Goal: Entertainment & Leisure: Browse casually

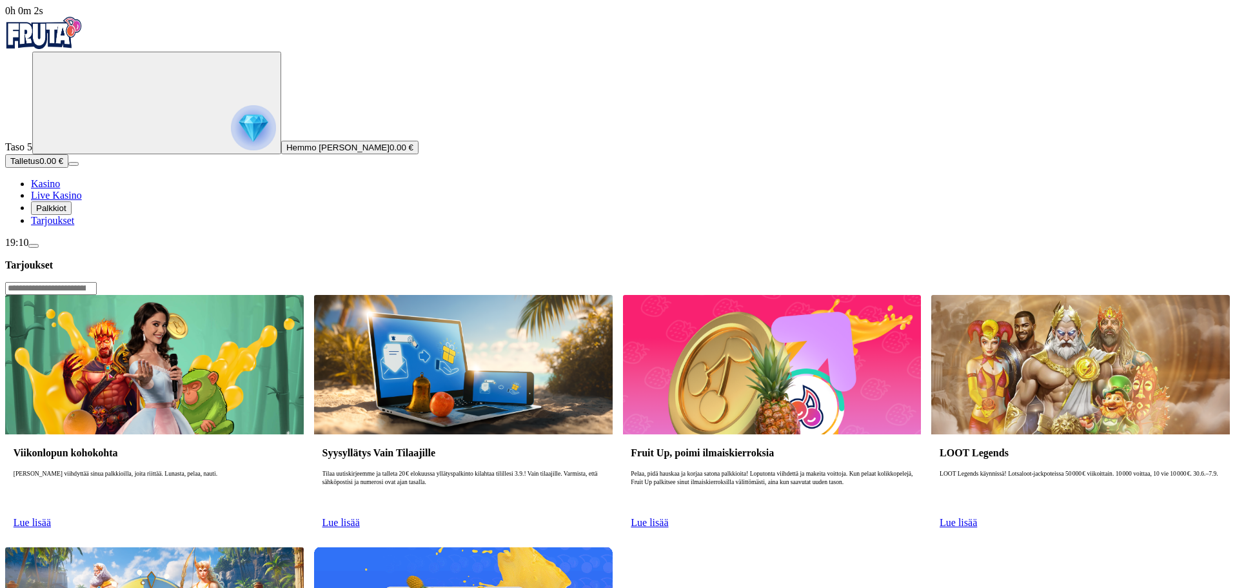
click at [66, 213] on span "Palkkiot" at bounding box center [51, 208] width 30 height 10
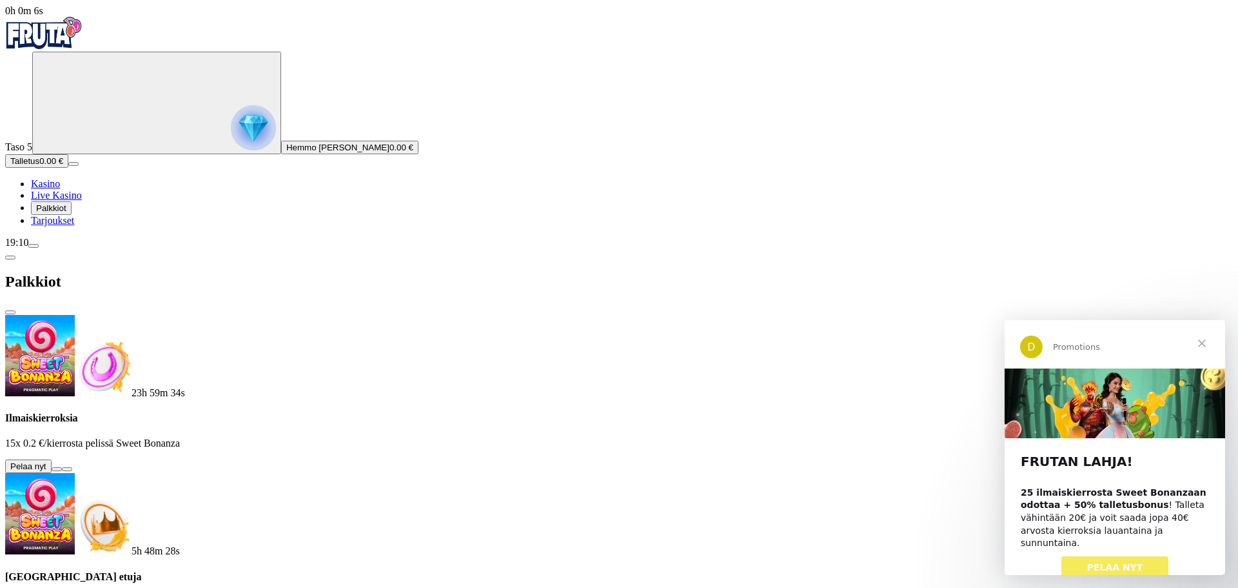
click at [62, 467] on button at bounding box center [57, 469] width 10 height 4
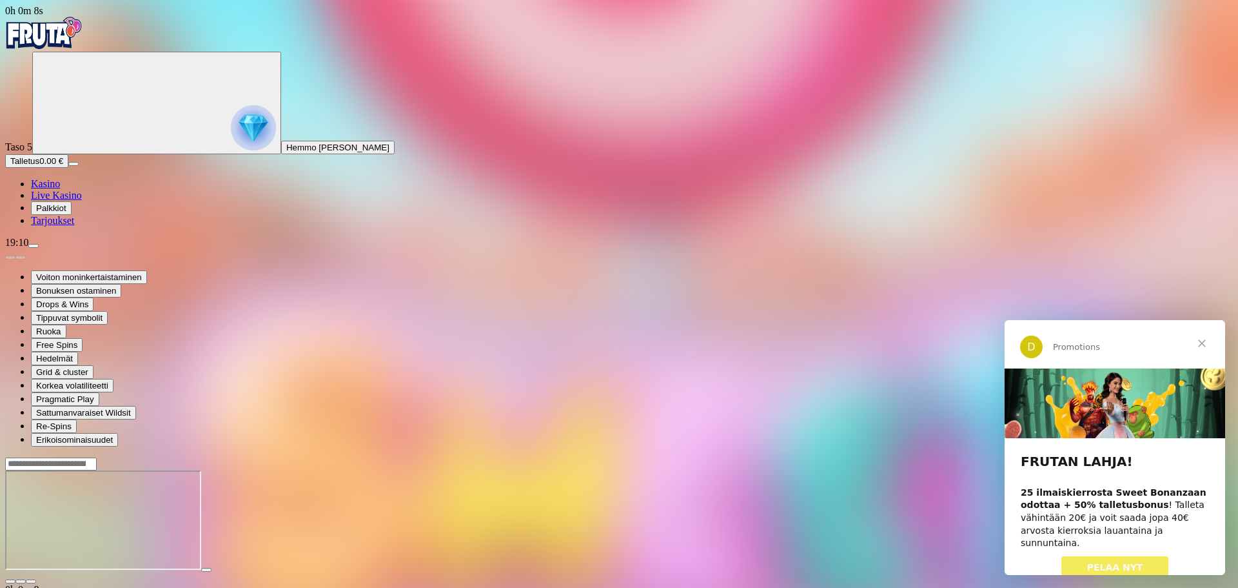
click at [1197, 344] on span "Sulje" at bounding box center [1202, 343] width 46 height 46
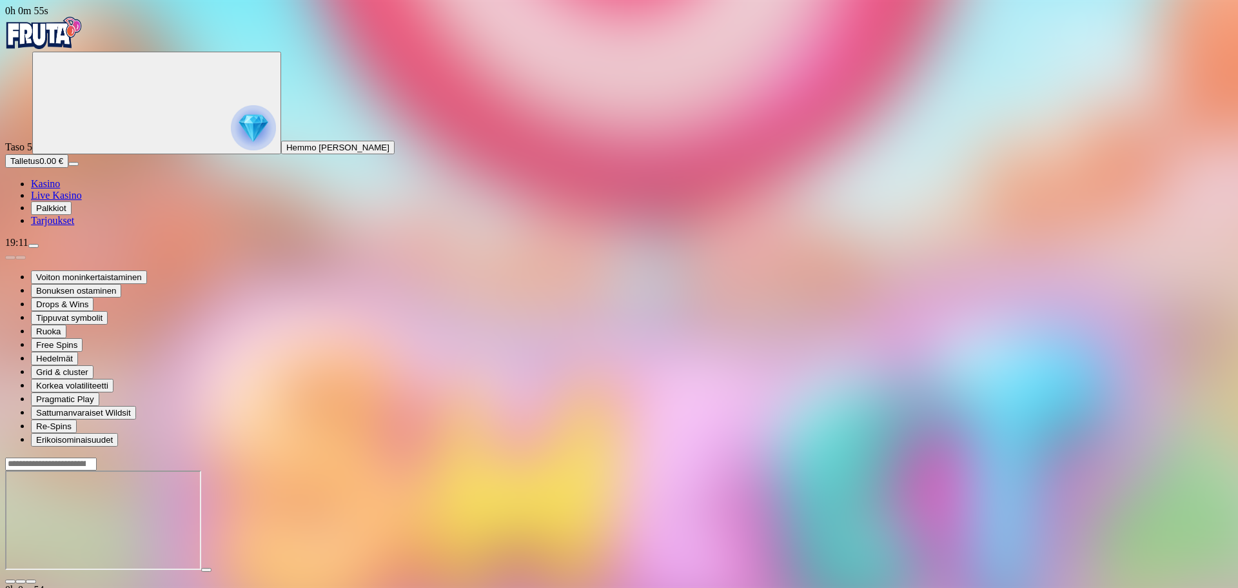
click at [10, 581] on span "close icon" at bounding box center [10, 581] width 0 height 0
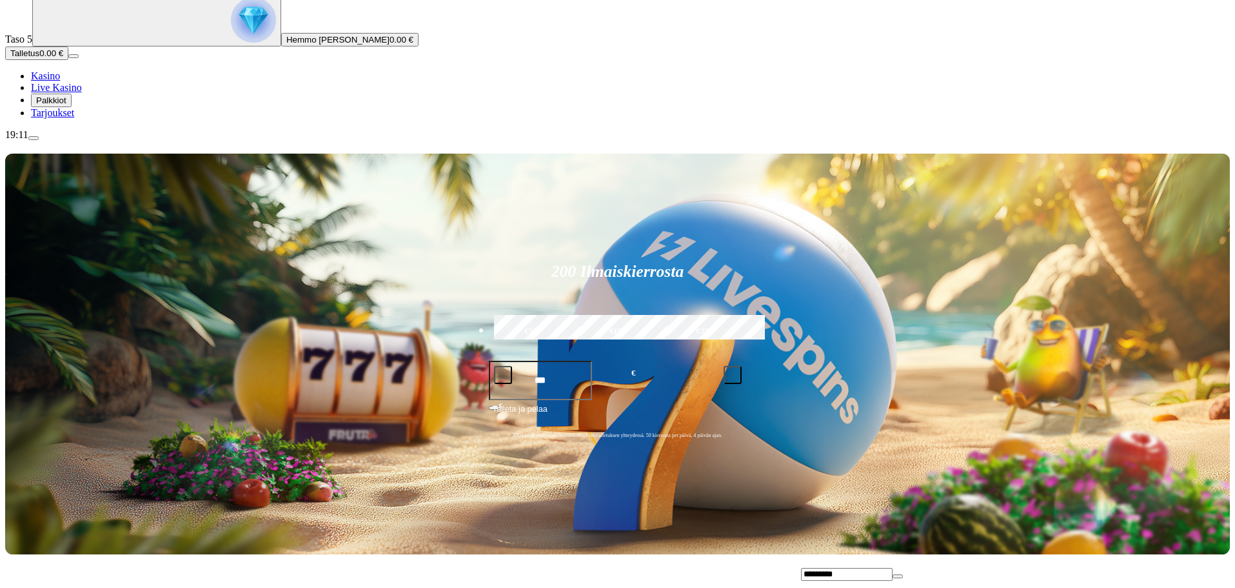
scroll to position [215, 0]
type input "********"
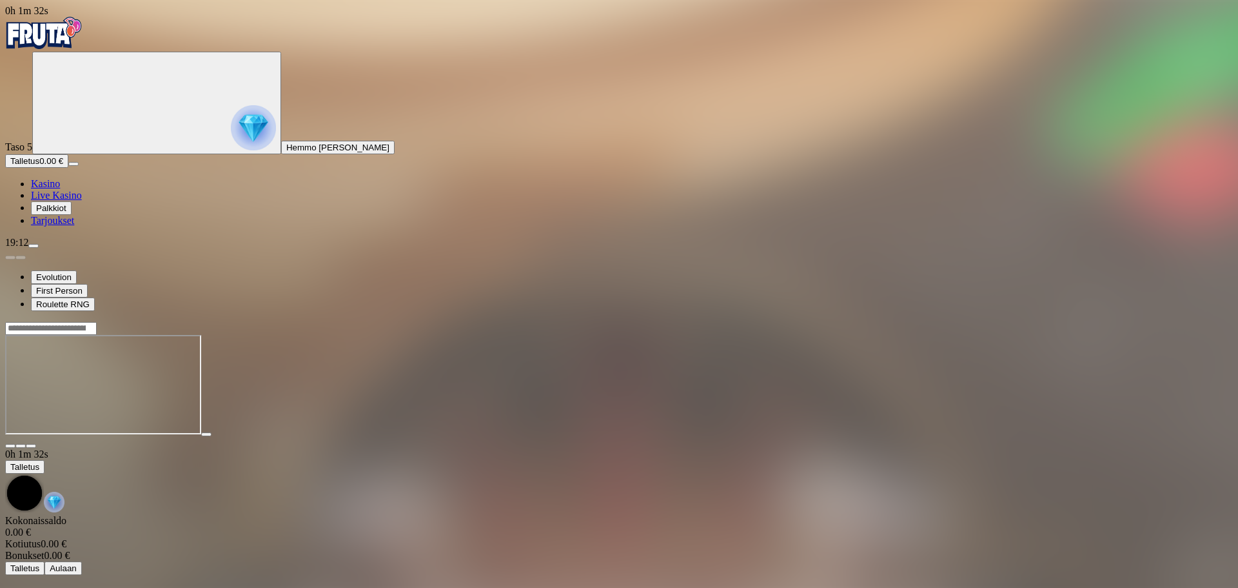
click at [10, 446] on span "close icon" at bounding box center [10, 446] width 0 height 0
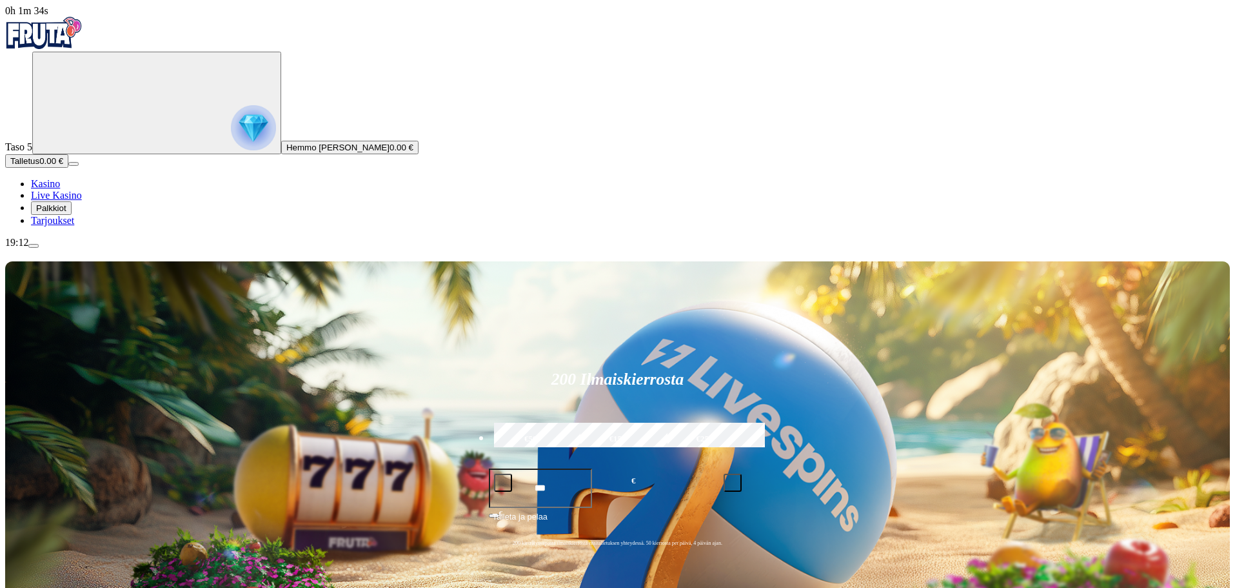
click at [79, 201] on span "Live Kasino" at bounding box center [56, 195] width 51 height 11
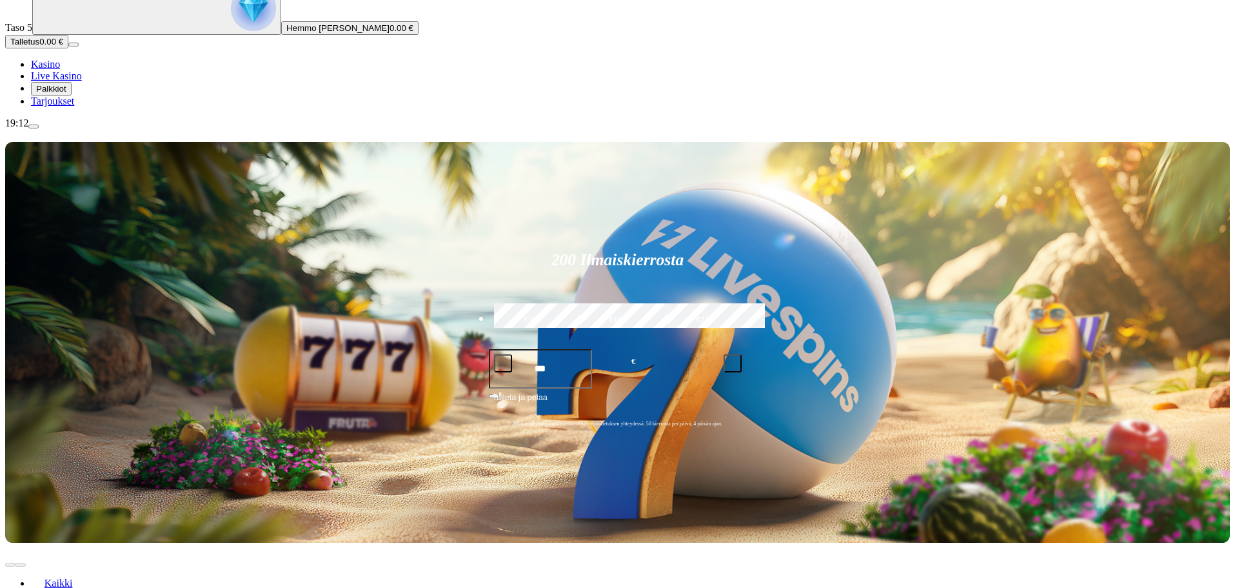
scroll to position [215, 0]
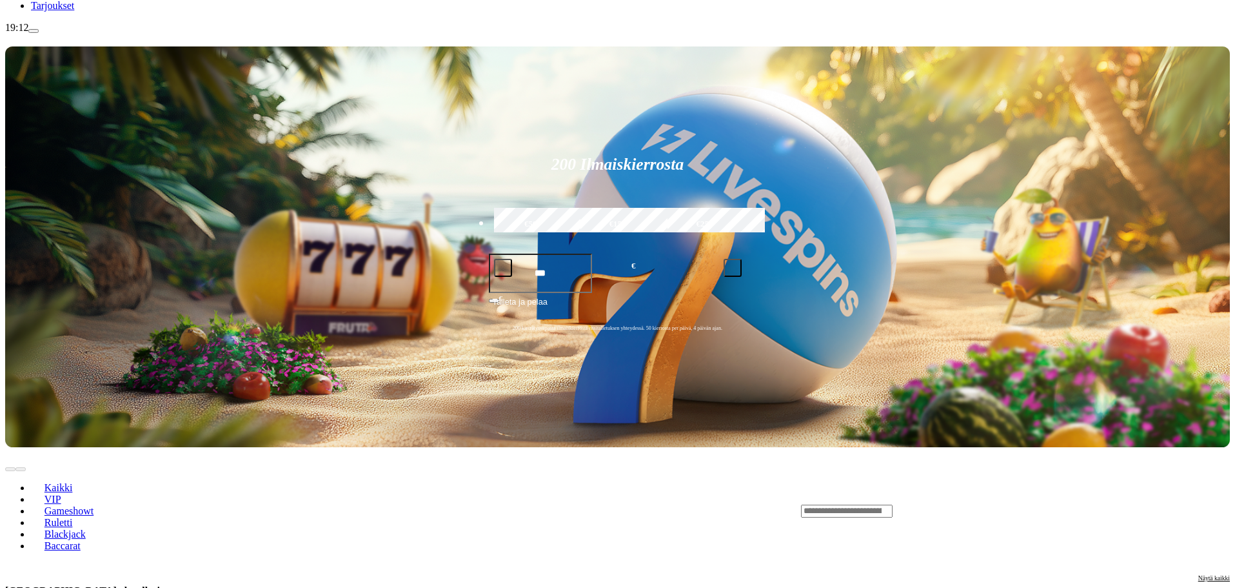
click at [78, 517] on span "Ruletti" at bounding box center [58, 522] width 39 height 11
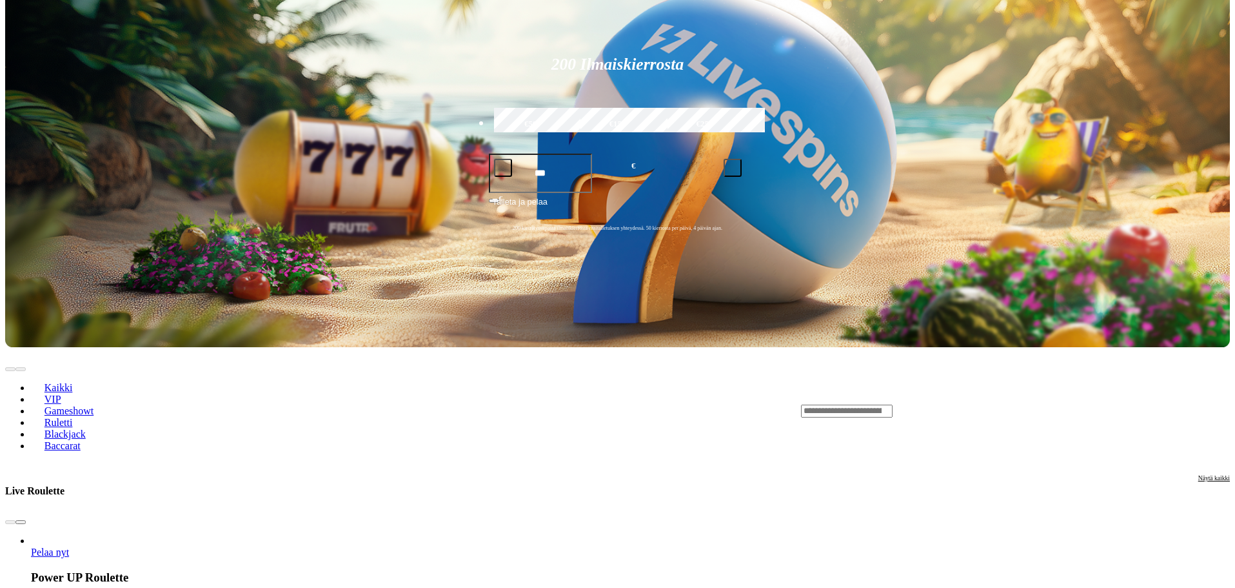
scroll to position [323, 0]
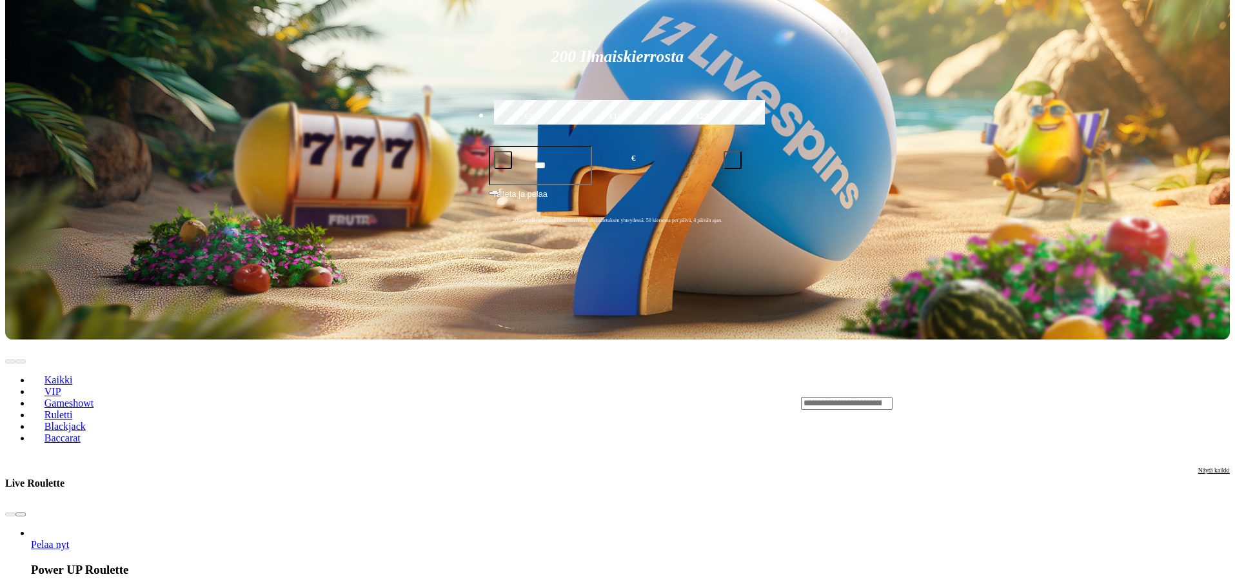
click at [21, 514] on span "chevron-right icon" at bounding box center [21, 514] width 0 height 0
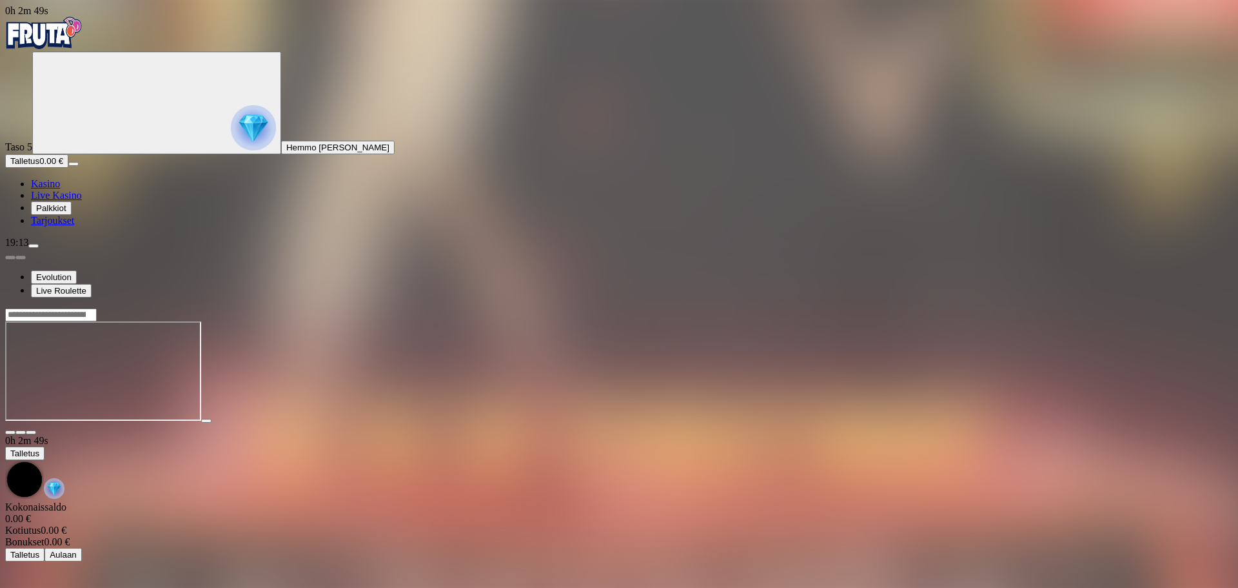
click at [10, 432] on span "close icon" at bounding box center [10, 432] width 0 height 0
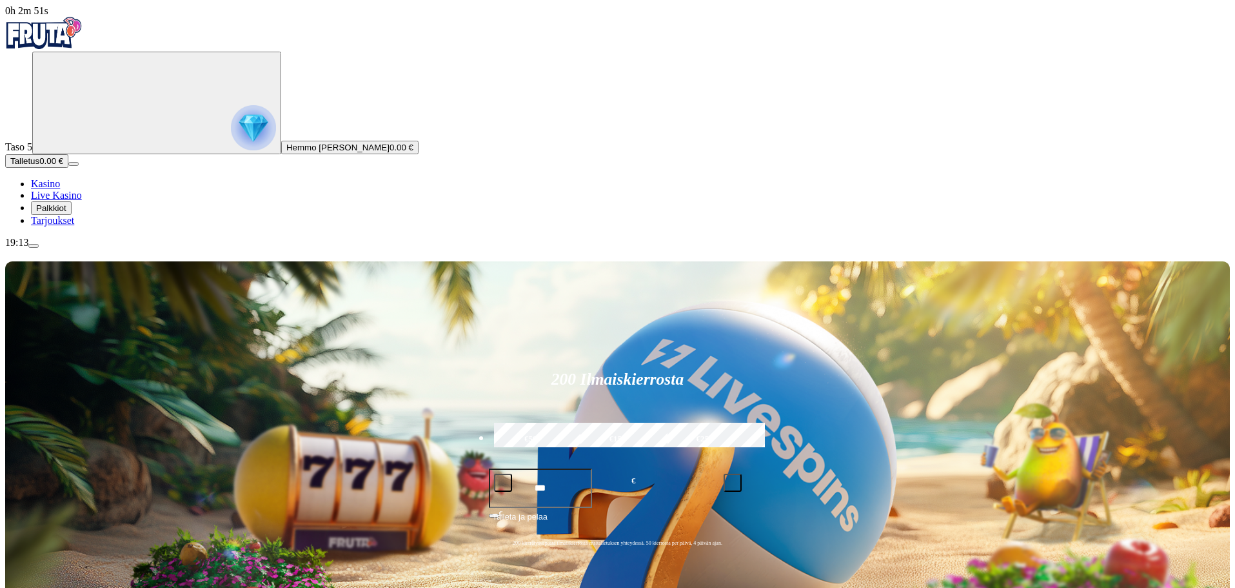
click at [66, 213] on span "Palkkiot" at bounding box center [51, 208] width 30 height 10
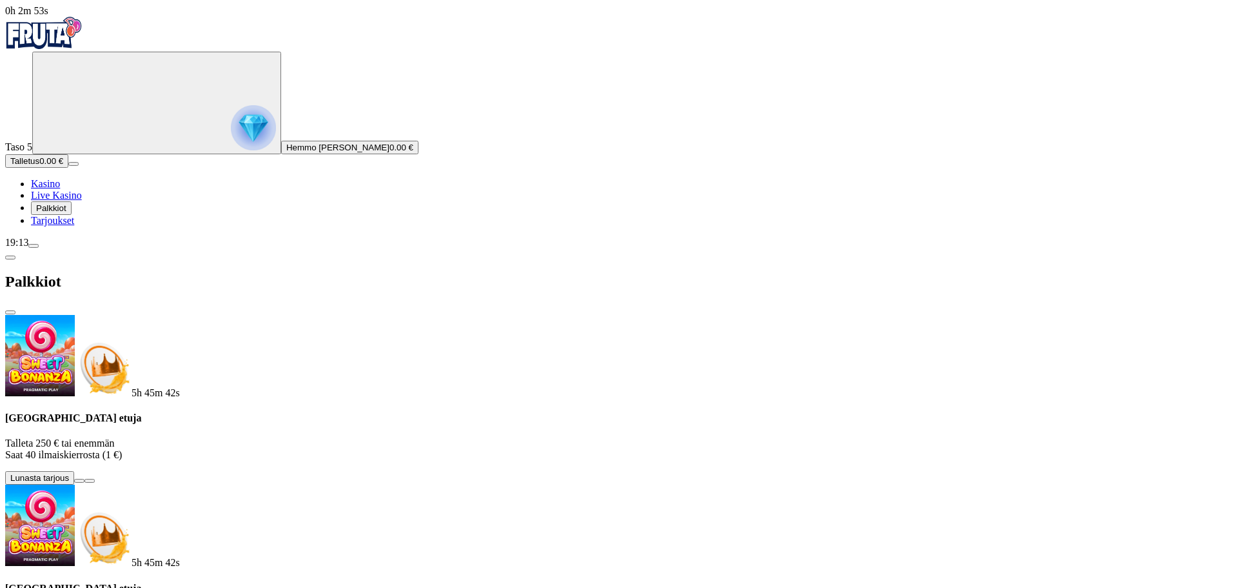
scroll to position [86, 0]
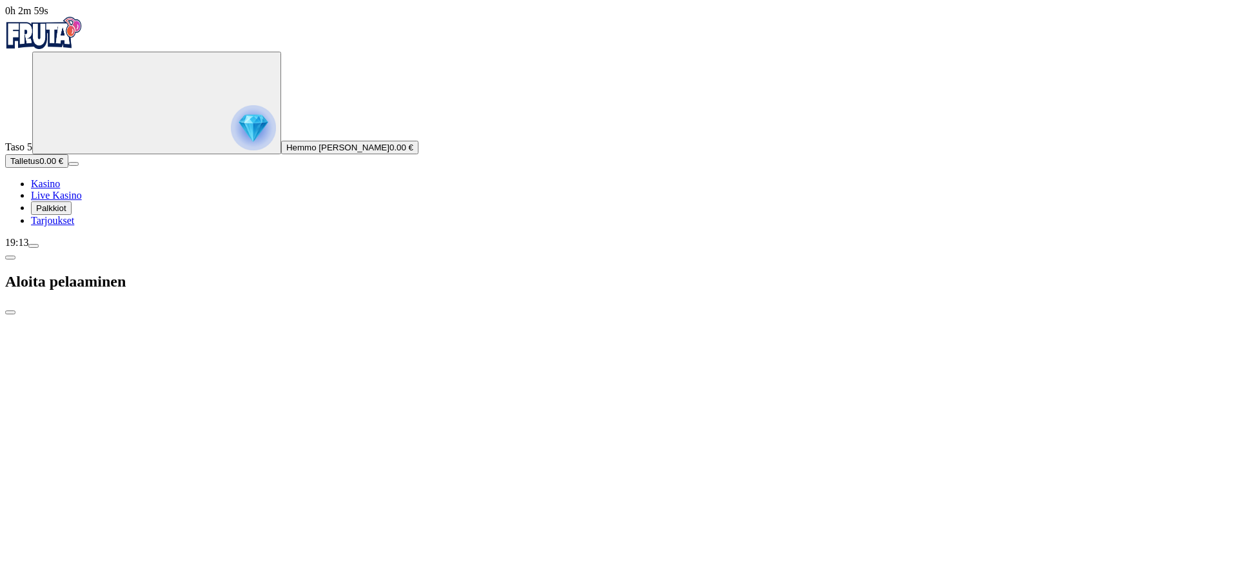
type input "*"
type input "**"
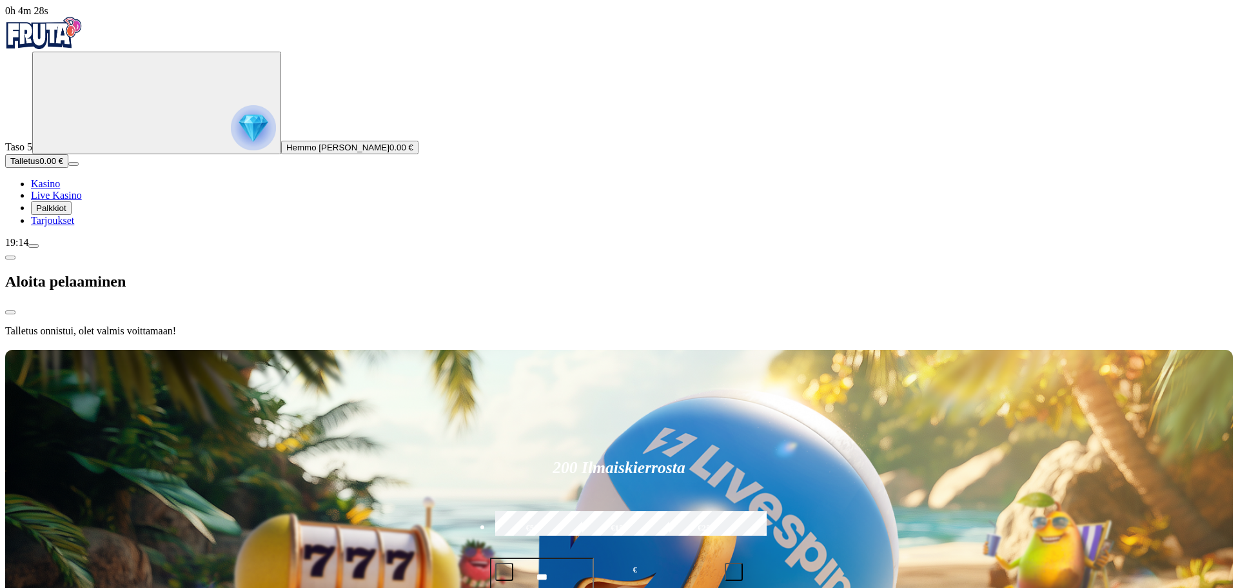
click at [231, 131] on img "Primary" at bounding box center [253, 127] width 45 height 45
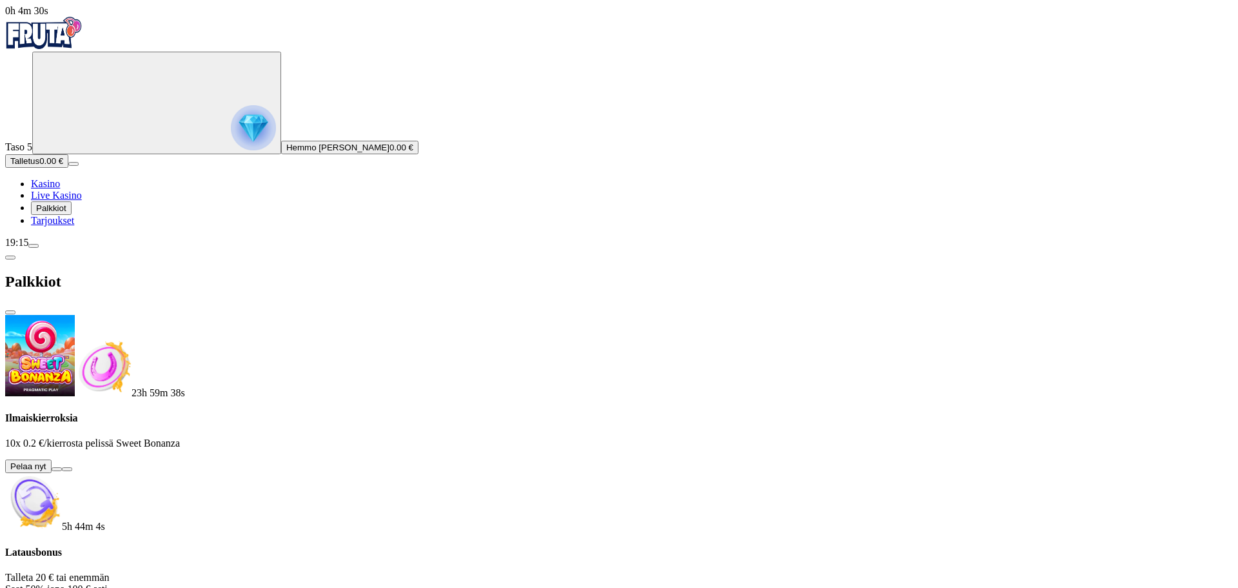
click at [62, 467] on button at bounding box center [57, 469] width 10 height 4
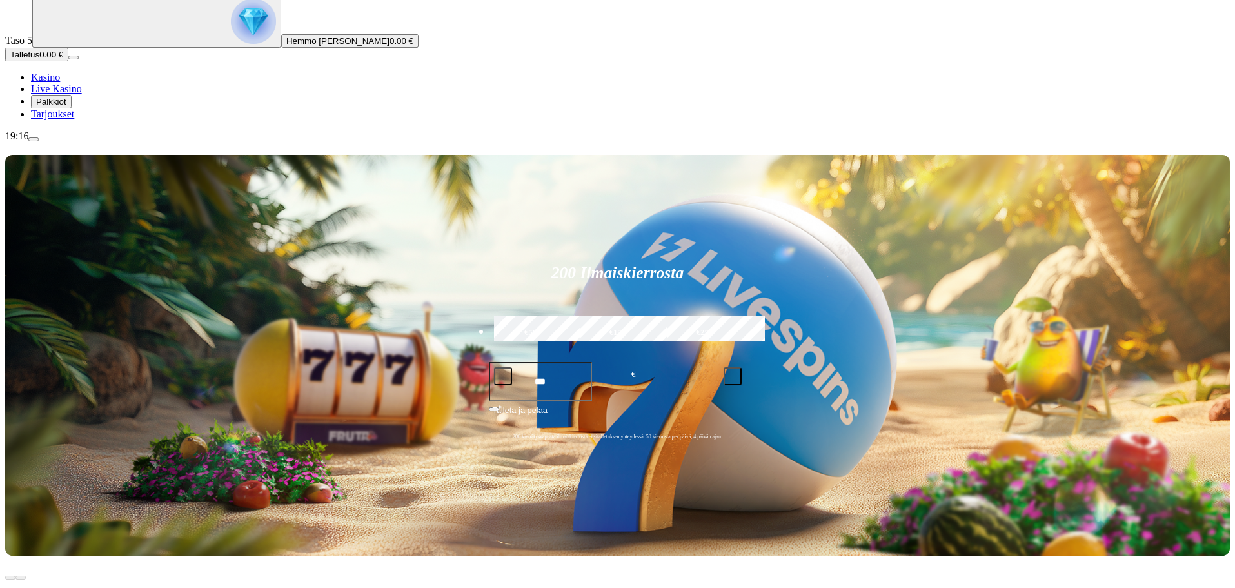
scroll to position [108, 0]
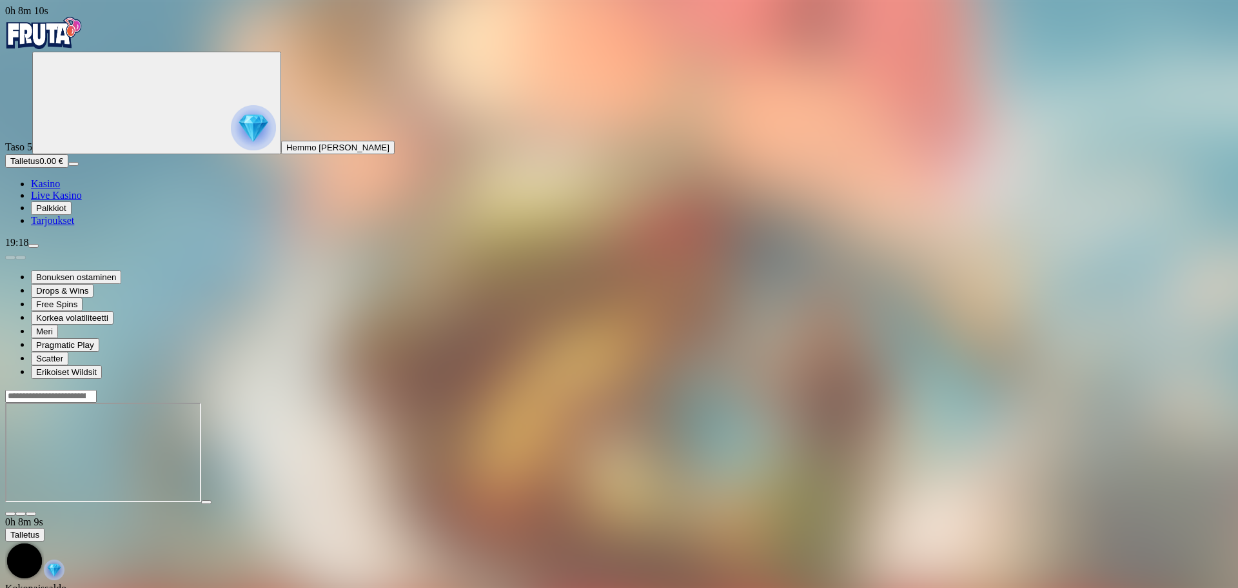
drag, startPoint x: 956, startPoint y: 33, endPoint x: 964, endPoint y: 31, distance: 8.6
click at [97, 390] on input "Search" at bounding box center [51, 396] width 92 height 13
click at [10, 513] on span "close icon" at bounding box center [10, 513] width 0 height 0
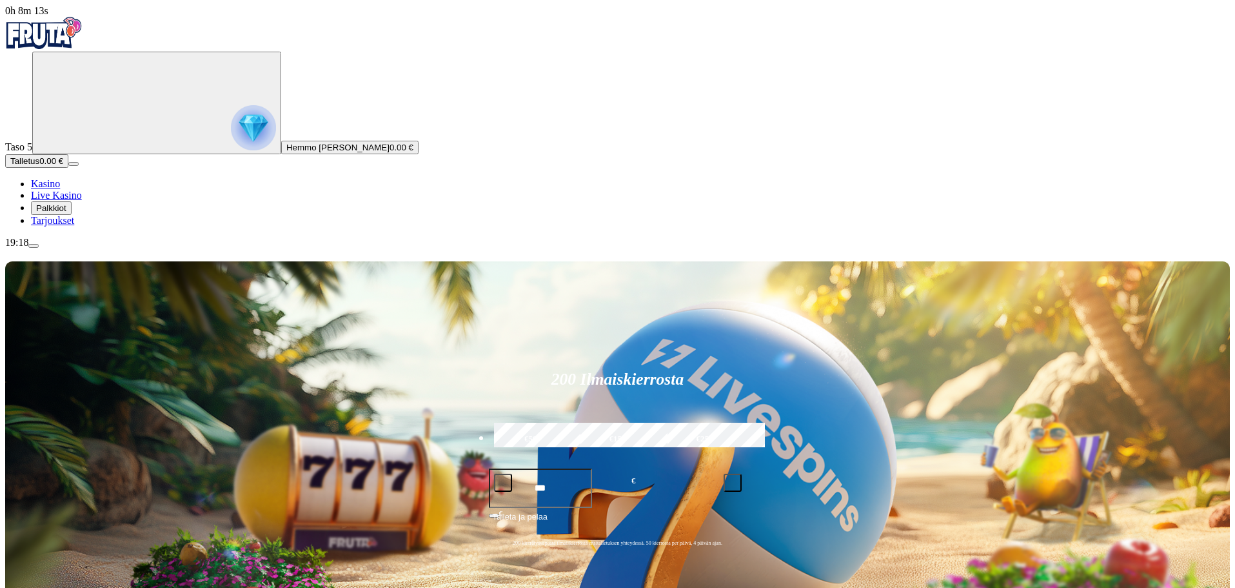
type input "*********"
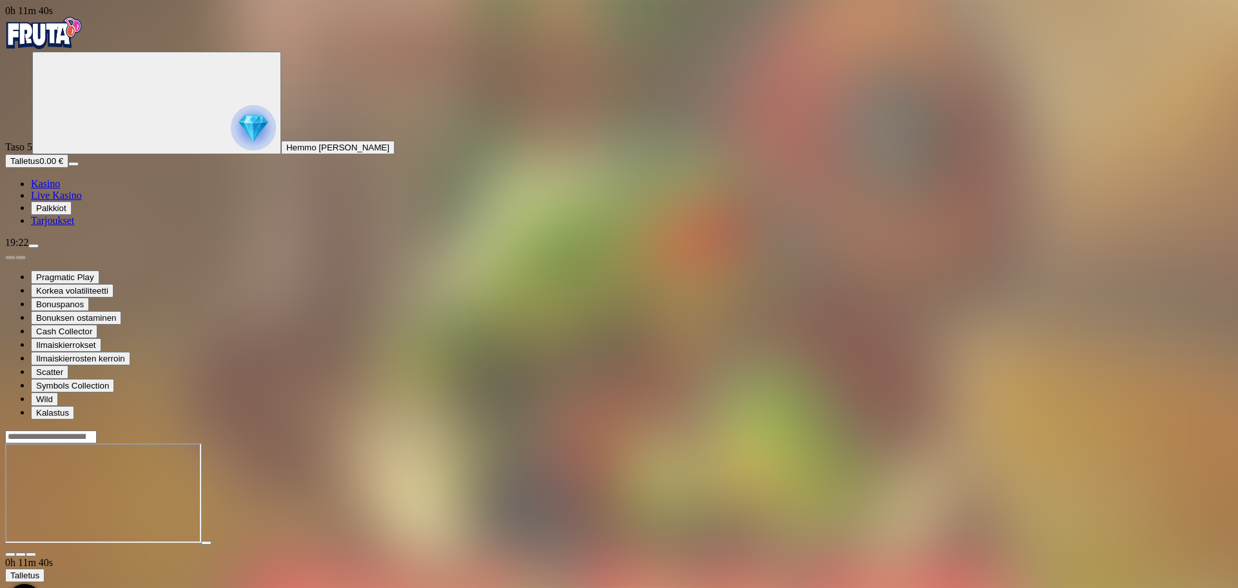
click at [10, 554] on span "close icon" at bounding box center [10, 554] width 0 height 0
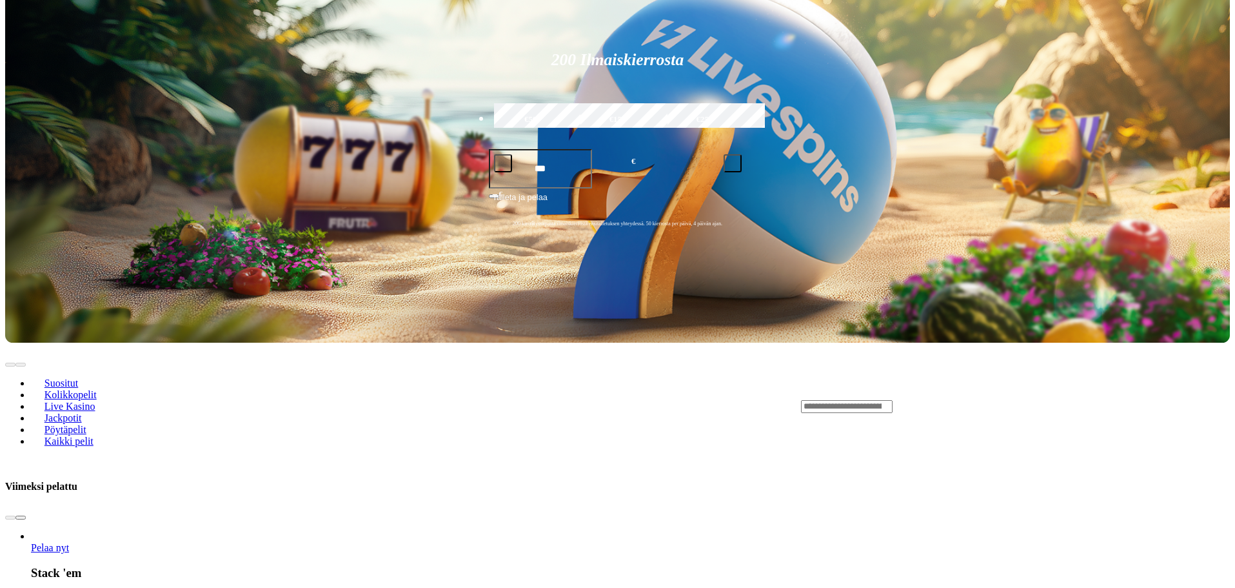
scroll to position [323, 0]
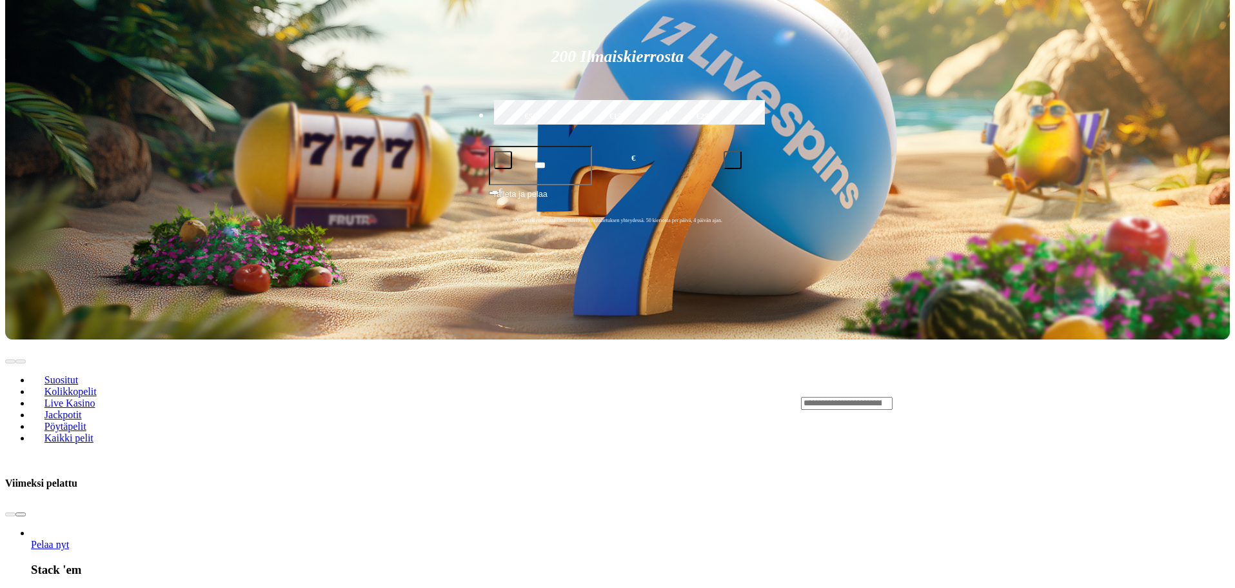
click at [893, 397] on input "Search" at bounding box center [847, 403] width 92 height 13
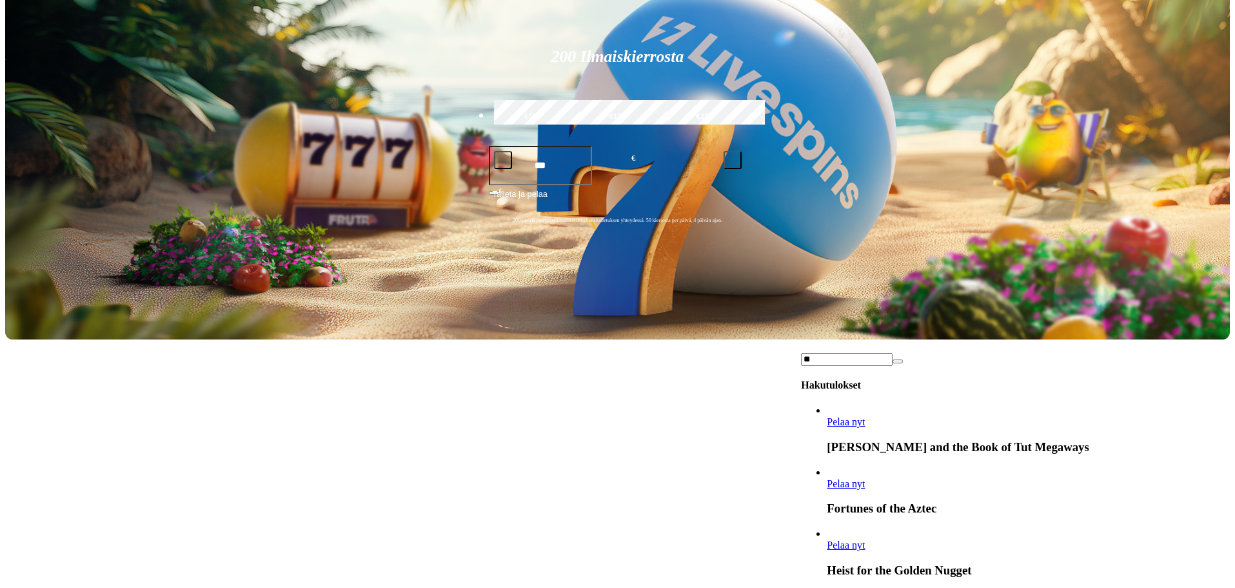
type input "*"
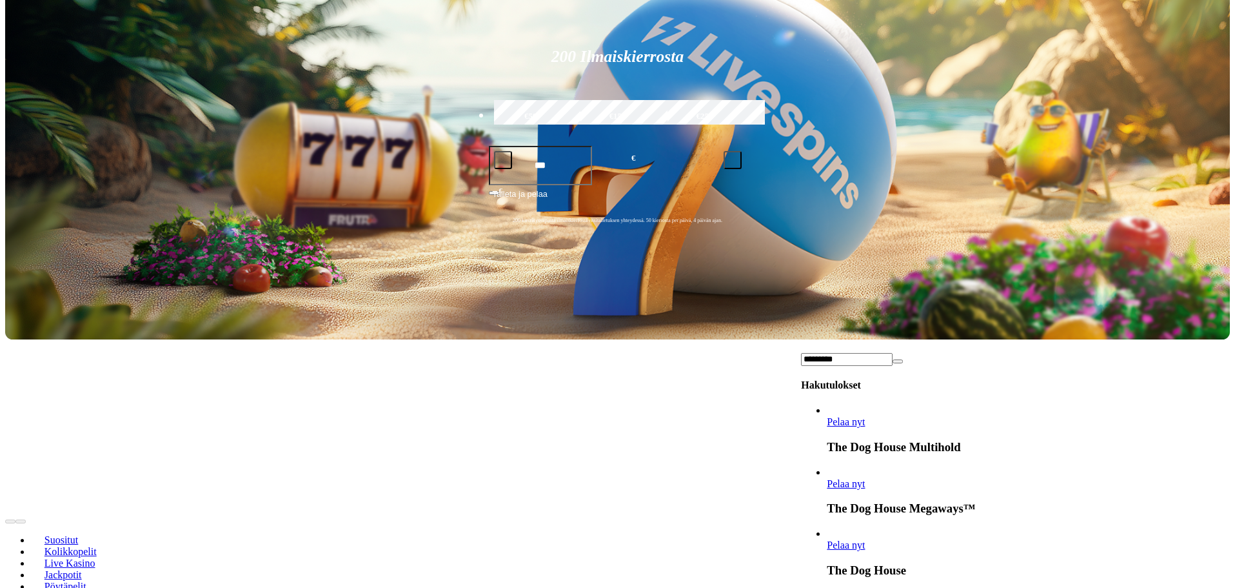
type input "*********"
click at [865, 478] on link "Pelaa nyt" at bounding box center [846, 483] width 38 height 11
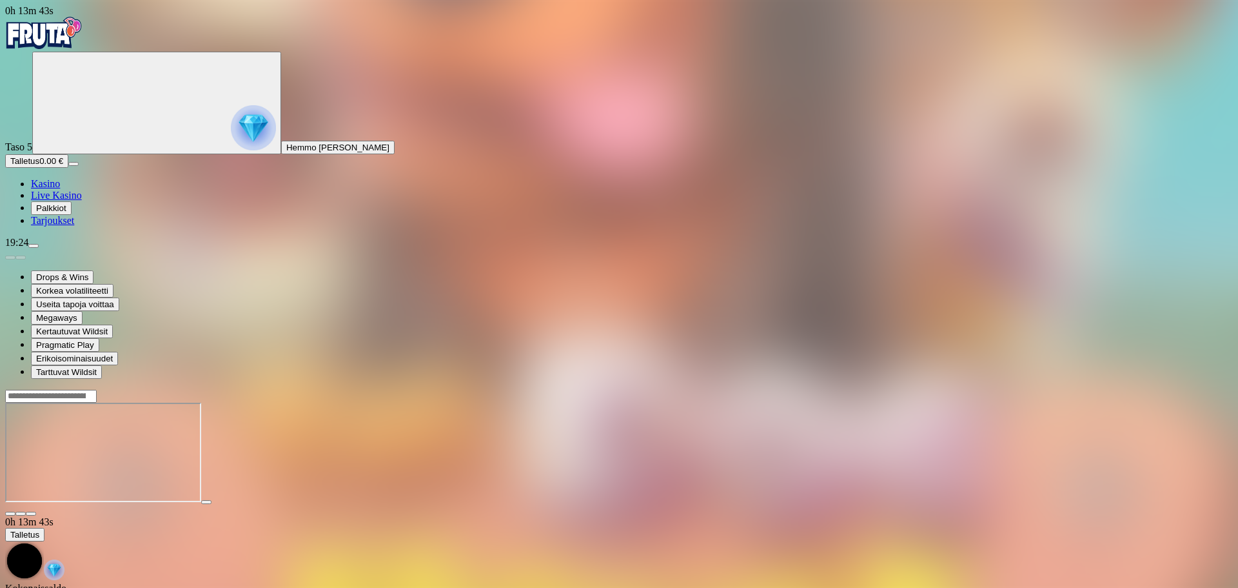
click at [10, 513] on span "close icon" at bounding box center [10, 513] width 0 height 0
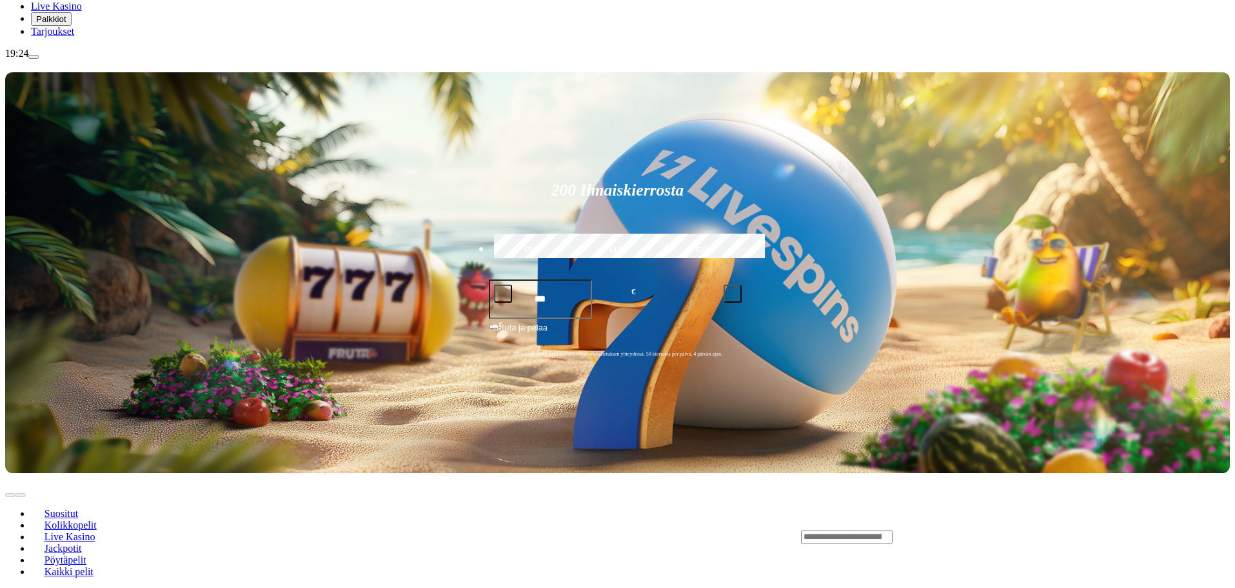
scroll to position [215, 0]
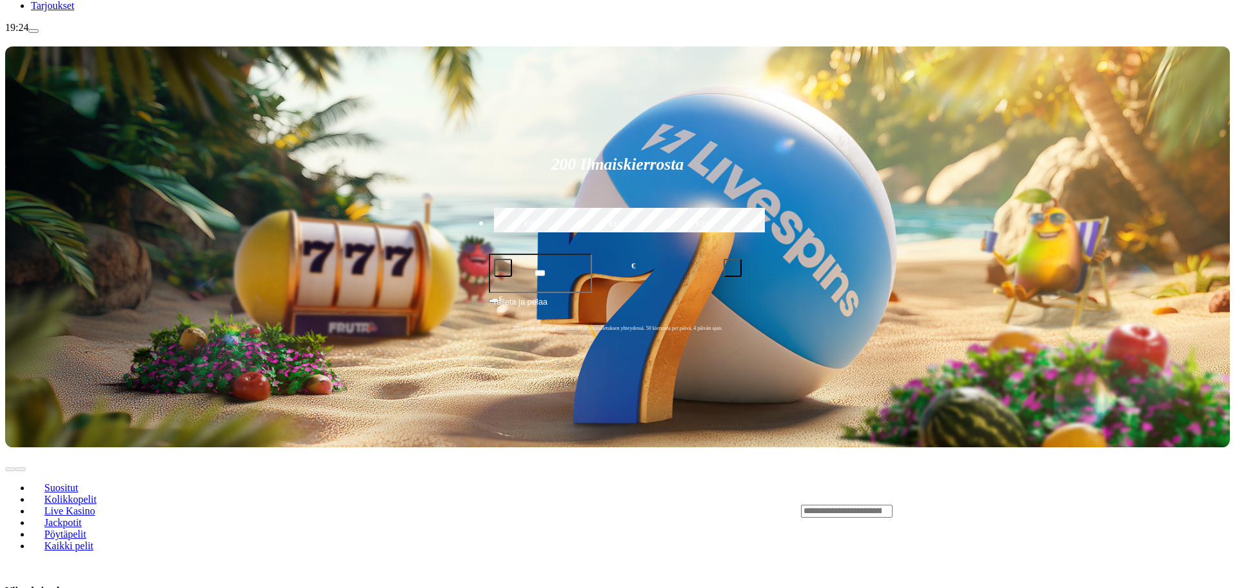
click at [893, 504] on input "Search" at bounding box center [847, 510] width 92 height 13
click at [951, 447] on header "Suositut Kolikkopelit Live Kasino Jackpotit Pöytäpelit Kaikki pelit" at bounding box center [617, 510] width 1225 height 126
click at [898, 504] on div "Lobby" at bounding box center [1015, 511] width 429 height 14
click at [893, 504] on input "Search" at bounding box center [847, 510] width 92 height 13
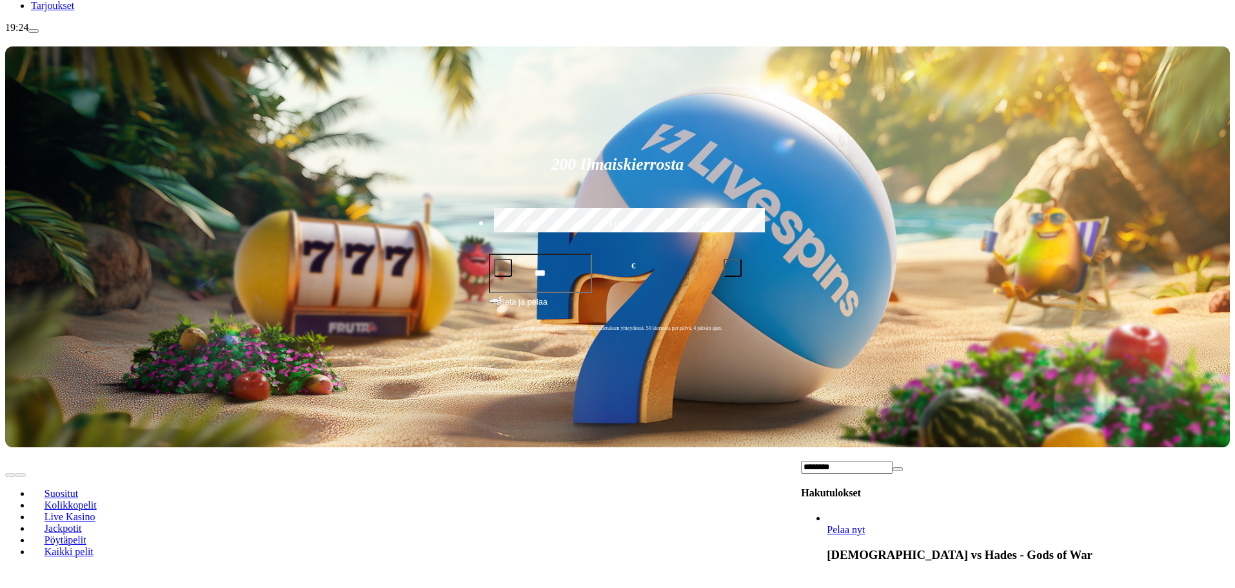
type input "*******"
click at [865, 524] on link "Pelaa nyt" at bounding box center [846, 529] width 38 height 11
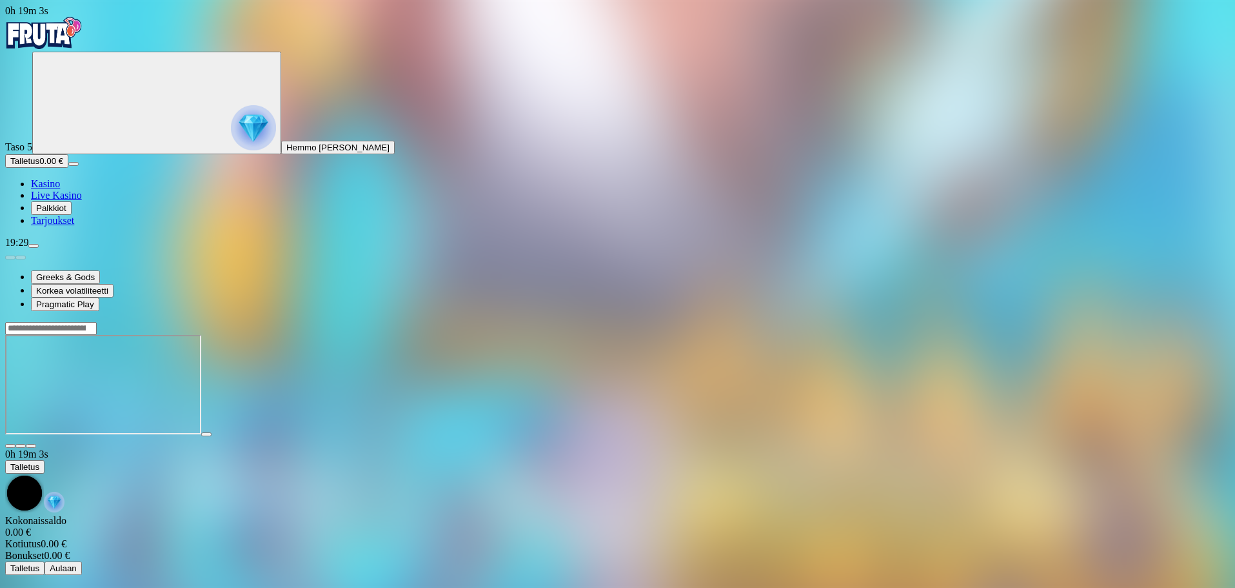
click at [10, 446] on span "close icon" at bounding box center [10, 446] width 0 height 0
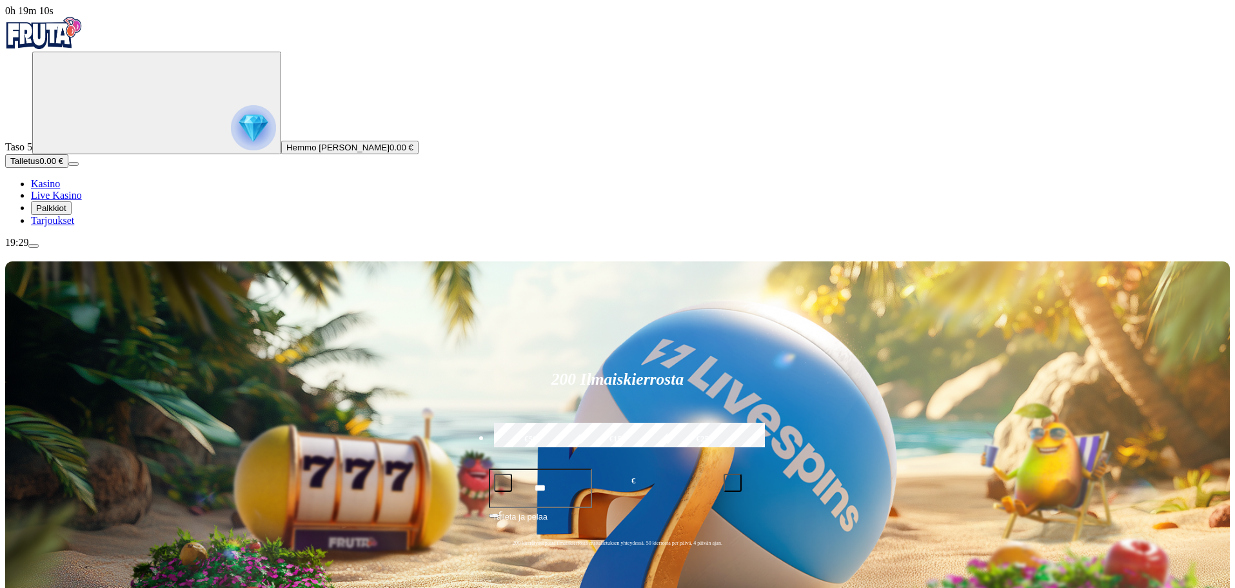
click at [54, 213] on span "Palkkiot" at bounding box center [51, 208] width 30 height 10
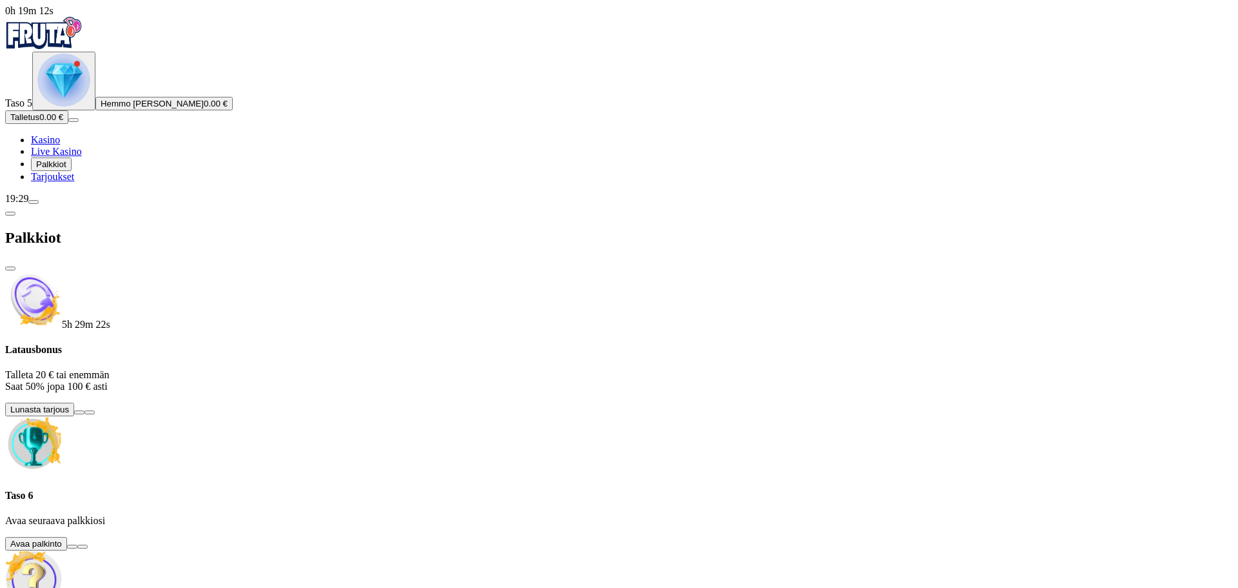
click at [77, 544] on button at bounding box center [72, 546] width 10 height 4
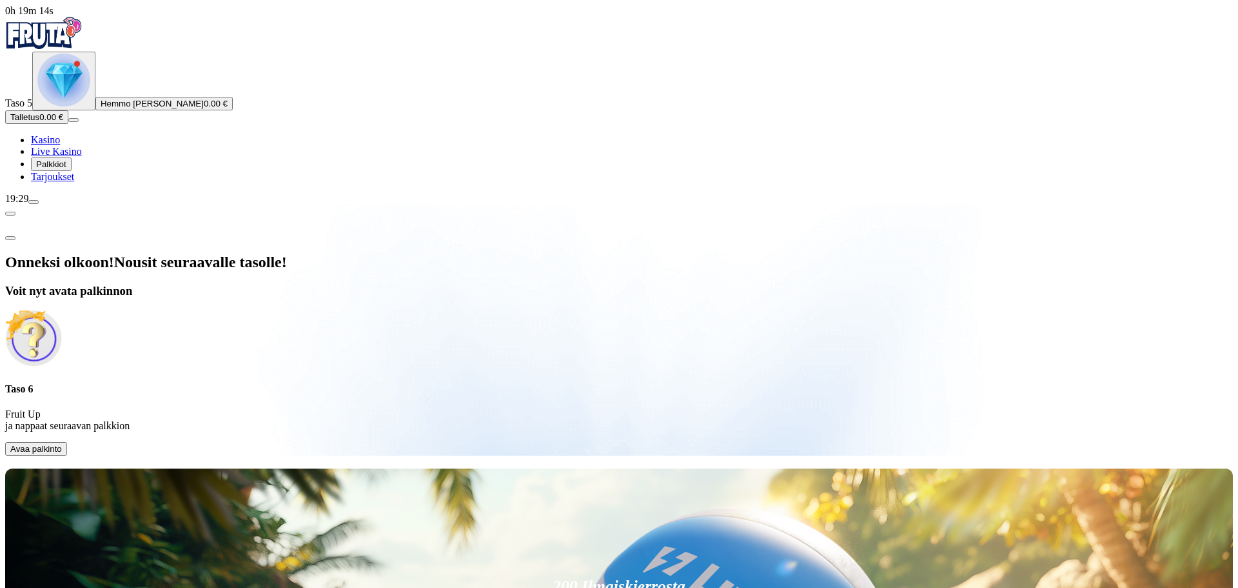
click at [62, 444] on span "Avaa palkinto" at bounding box center [36, 449] width 52 height 10
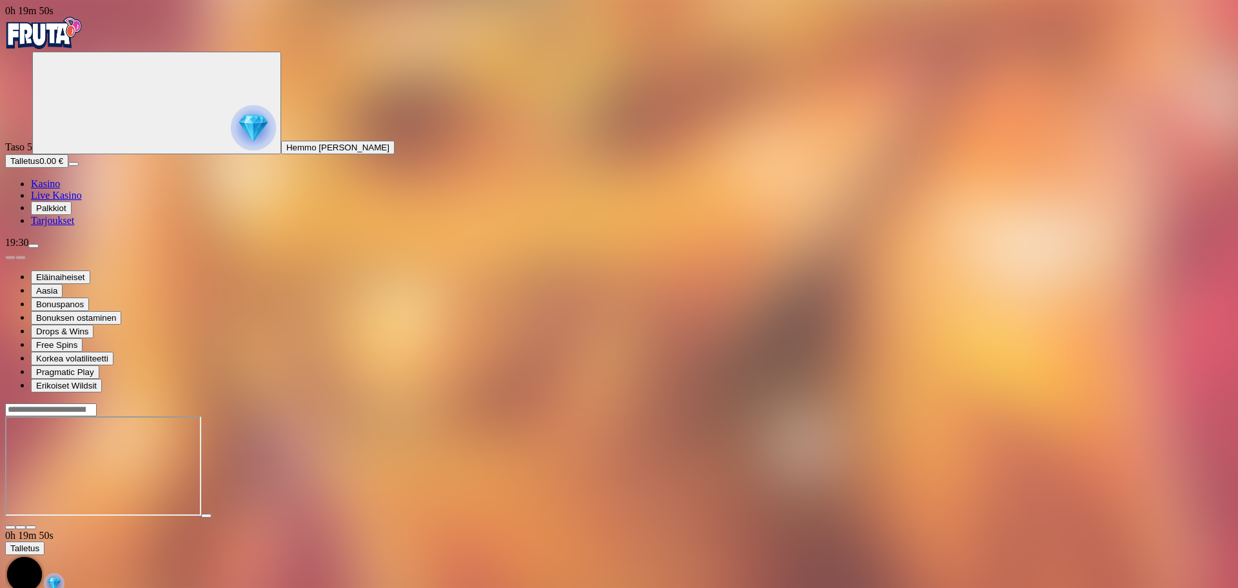
click at [10, 527] on span "close icon" at bounding box center [10, 527] width 0 height 0
